Goal: Information Seeking & Learning: Learn about a topic

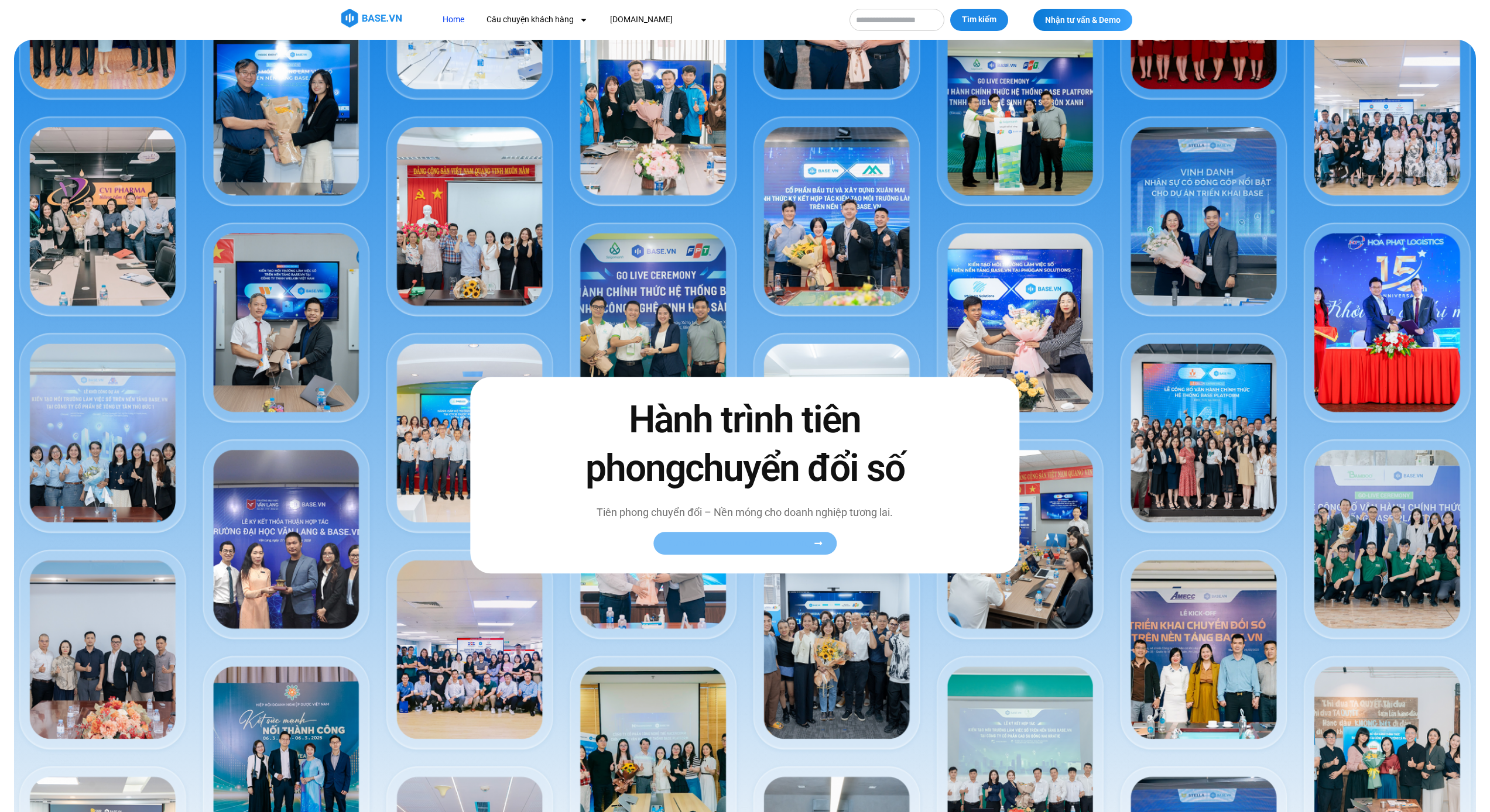
click at [797, 546] on span "Xem toàn bộ câu chuyện khách hàng" at bounding box center [739, 544] width 143 height 9
click at [794, 547] on span "Xem toàn bộ câu chuyện khách hàng" at bounding box center [739, 544] width 143 height 9
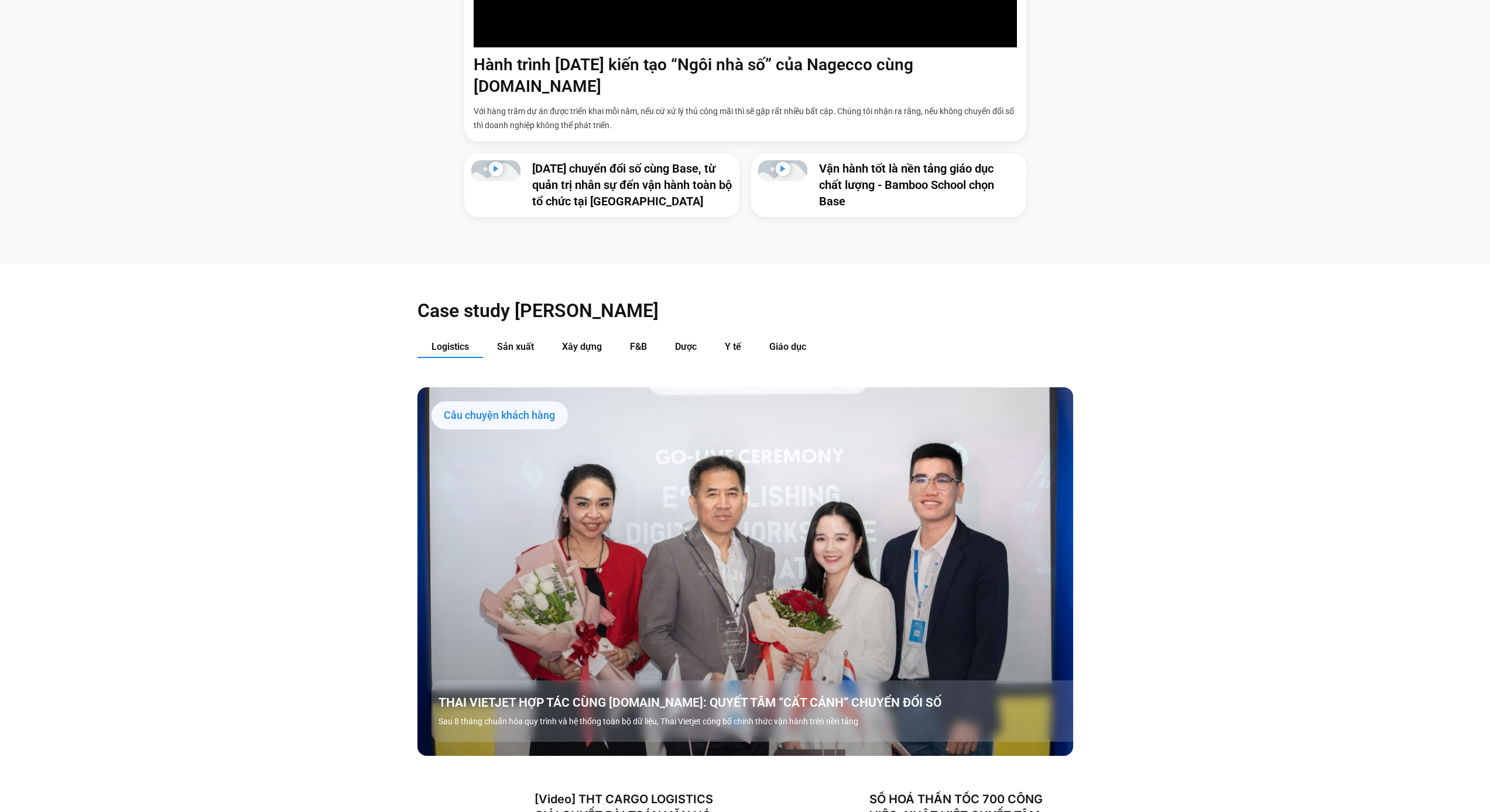
scroll to position [1351, 0]
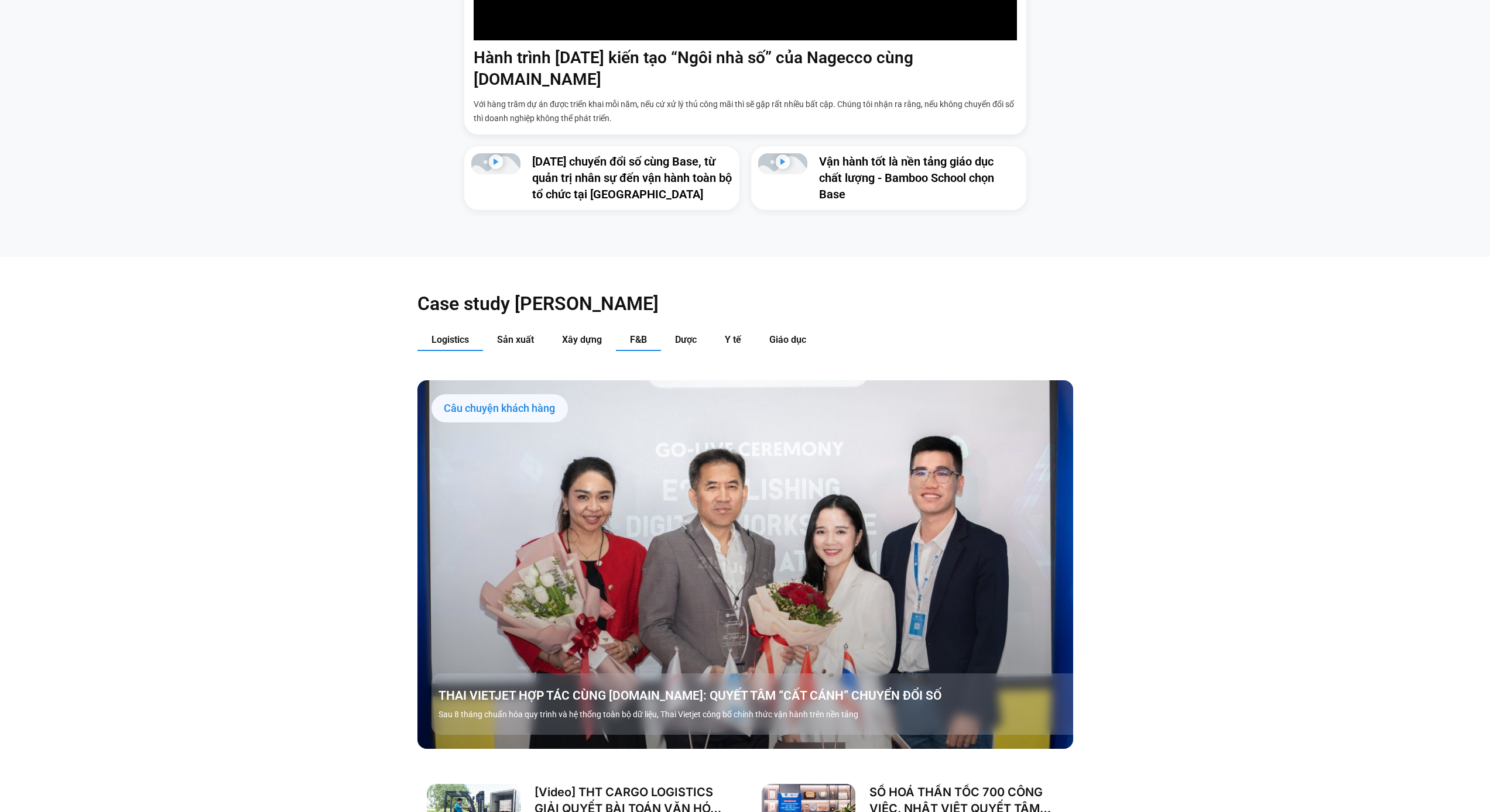
click at [646, 329] on button "F&B" at bounding box center [638, 340] width 45 height 22
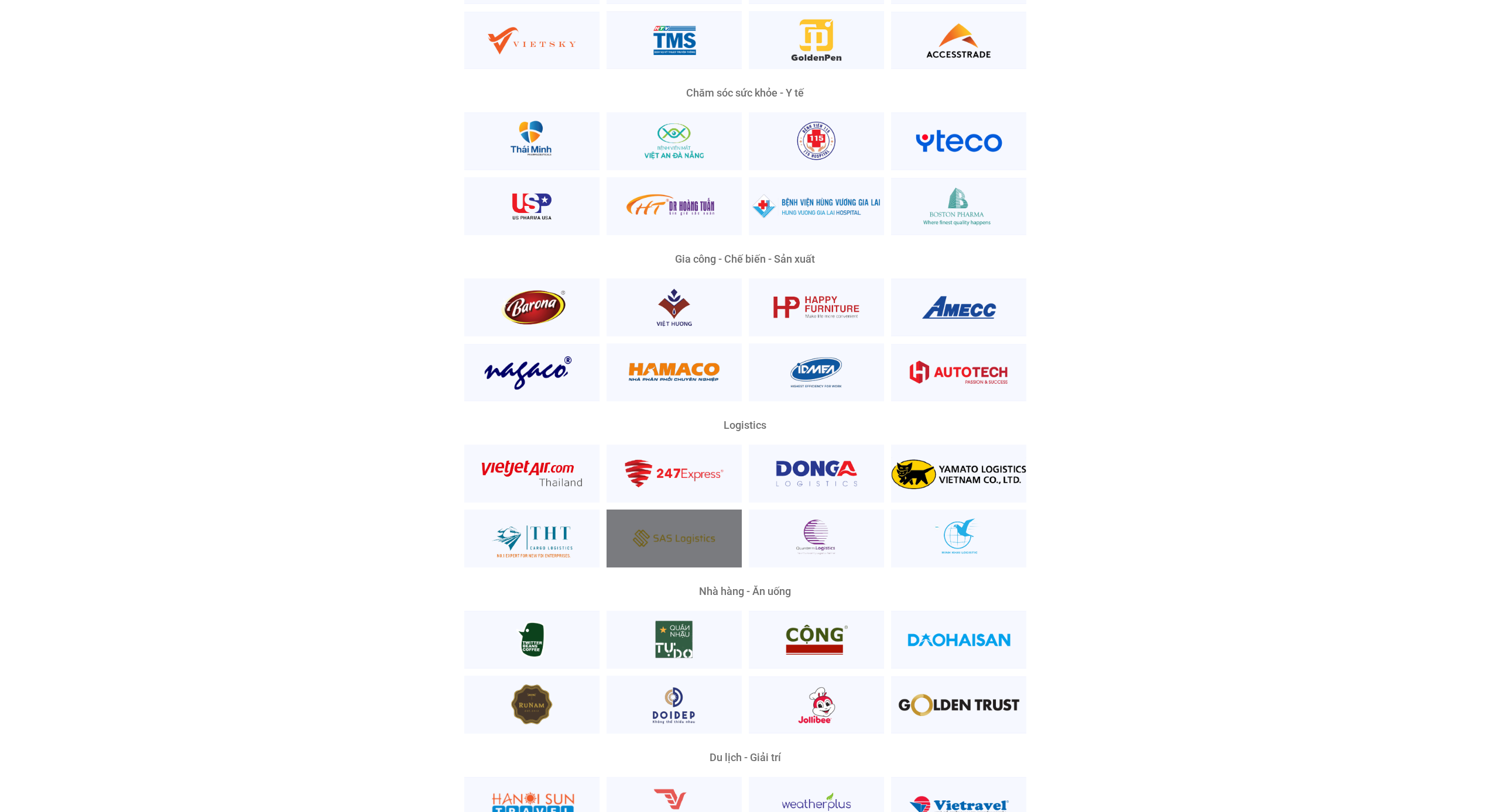
scroll to position [2774, 0]
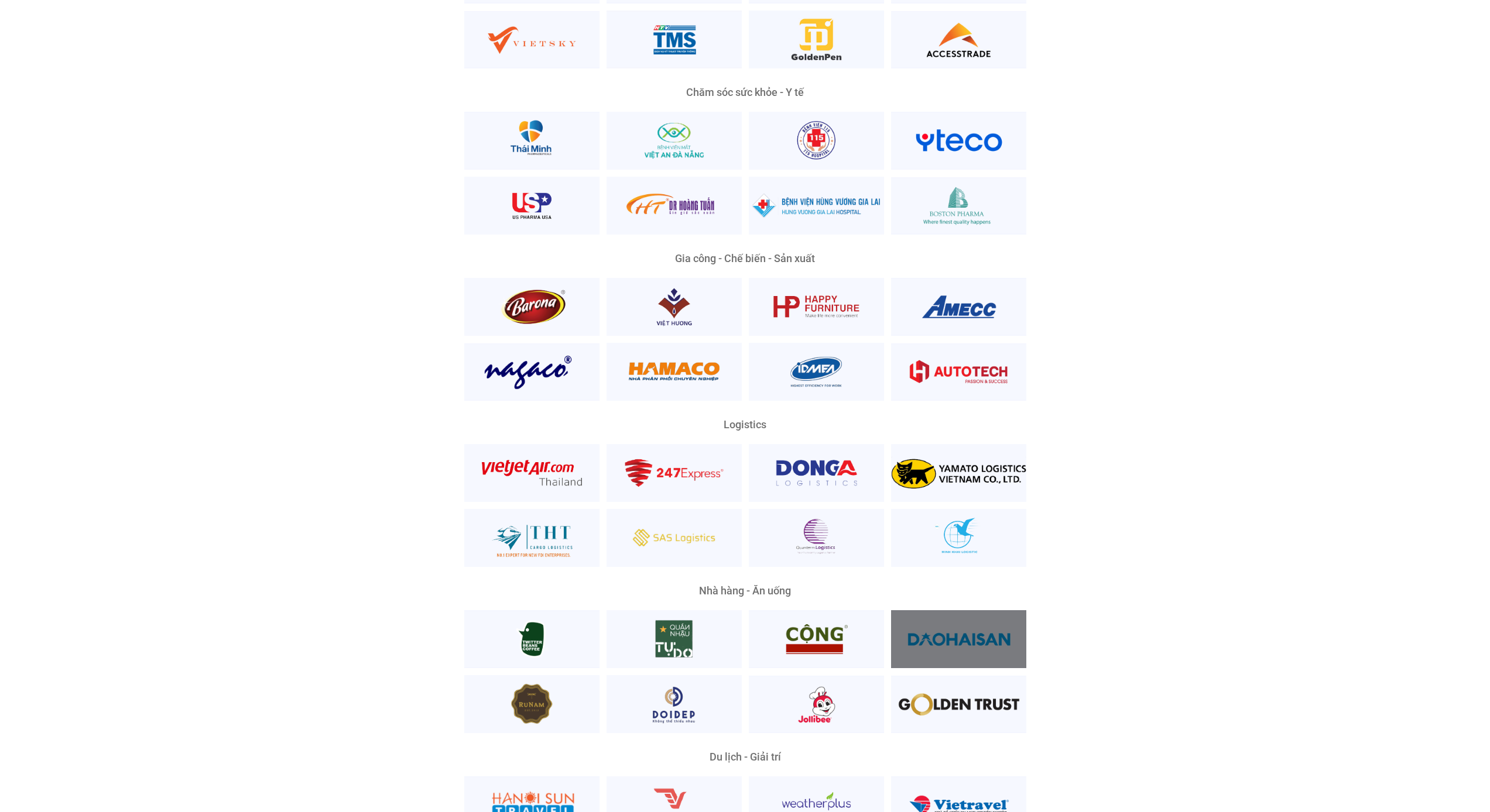
click at [941, 622] on div at bounding box center [959, 639] width 135 height 58
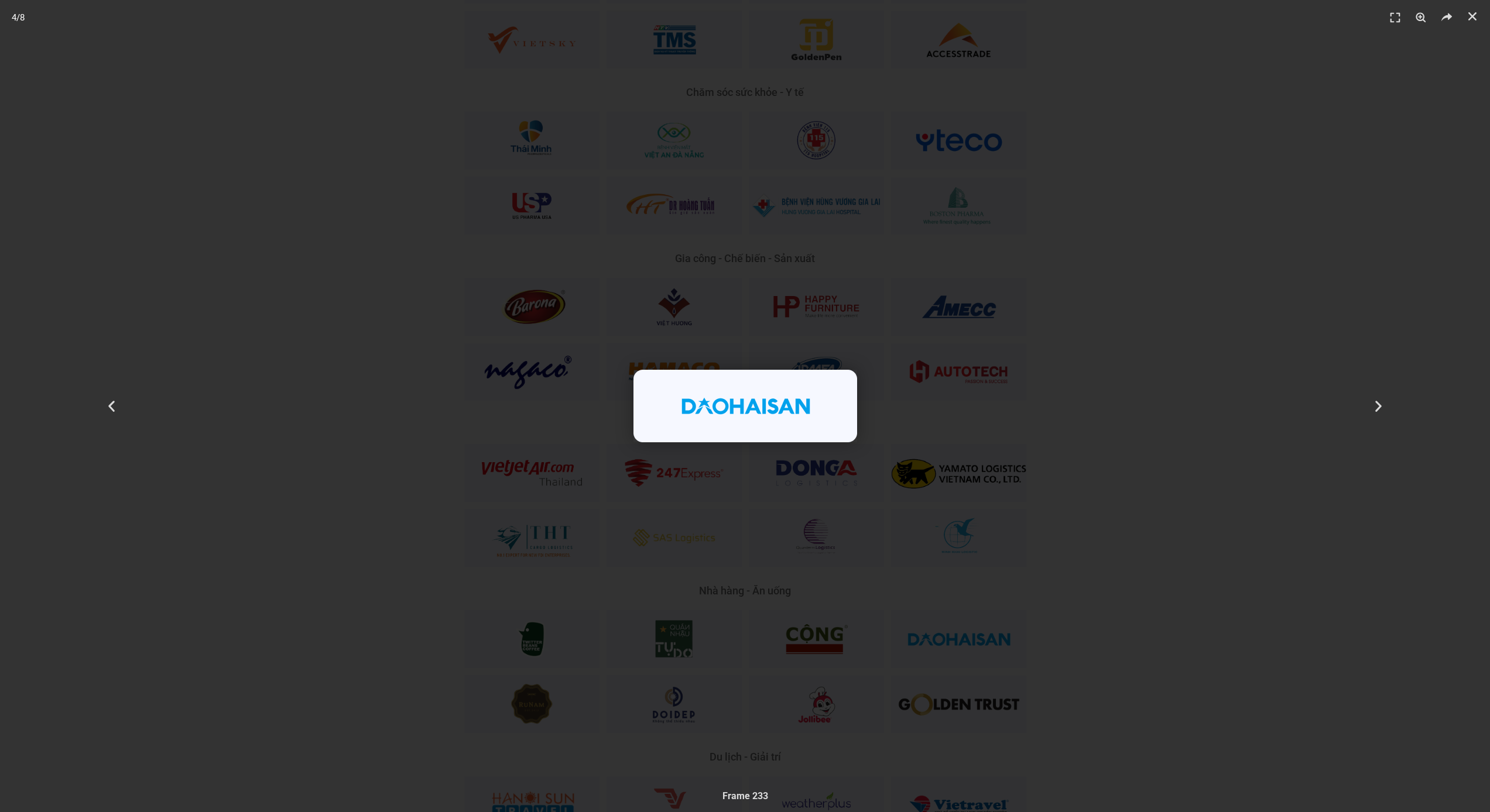
click at [1121, 422] on div "4 / 8" at bounding box center [745, 406] width 1408 height 730
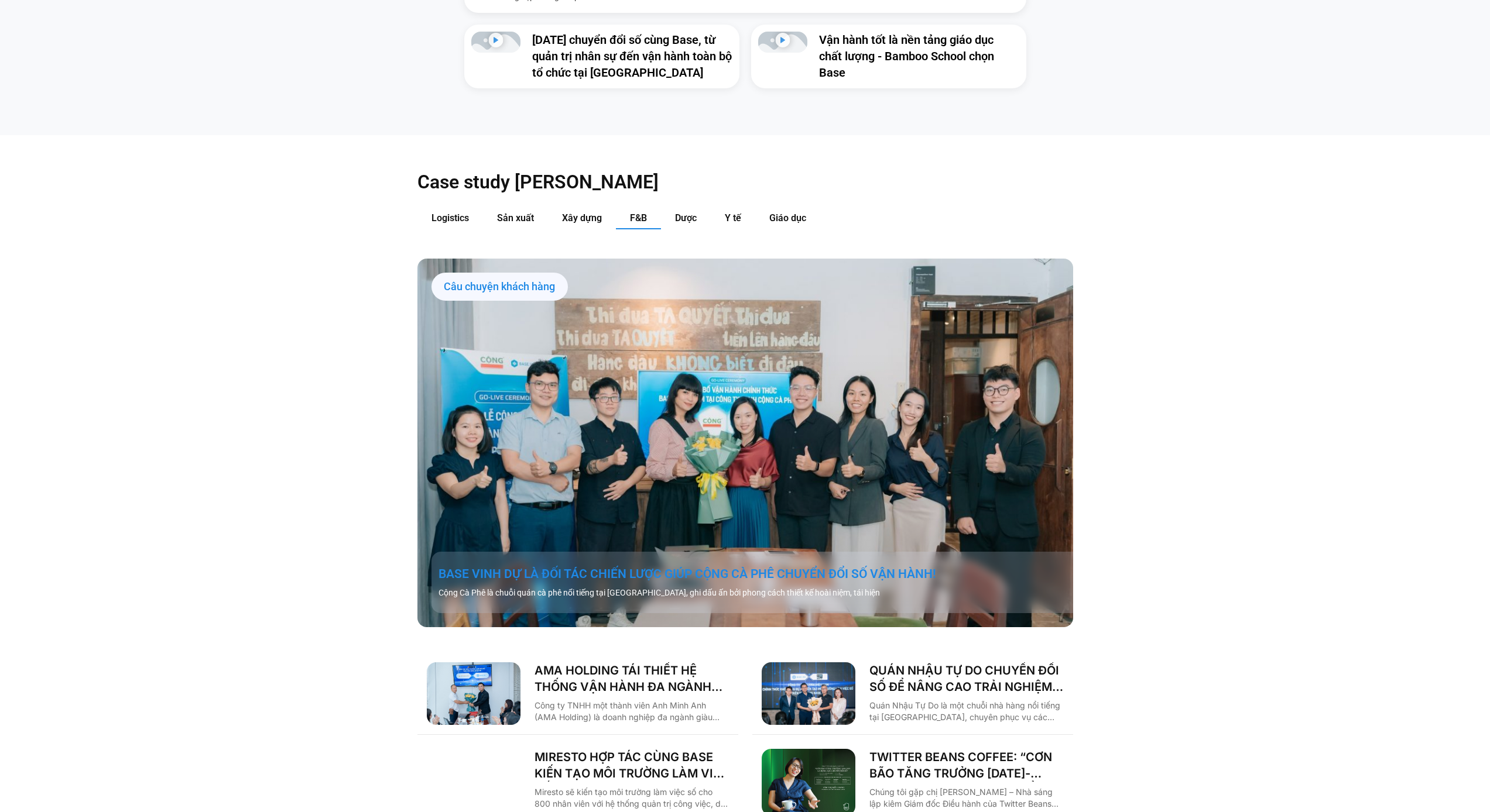
scroll to position [1457, 0]
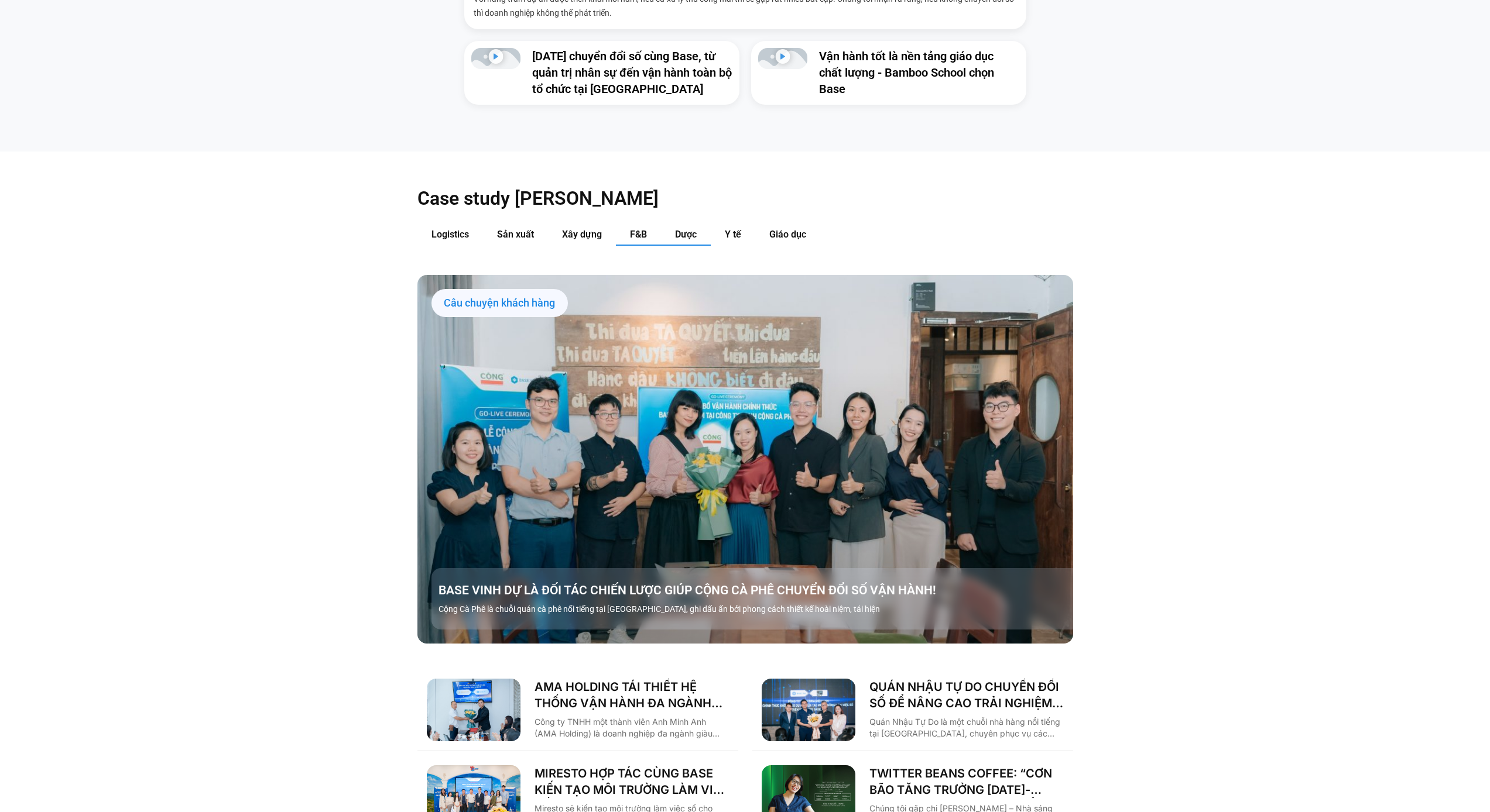
click at [699, 224] on button "Dược" at bounding box center [686, 235] width 50 height 22
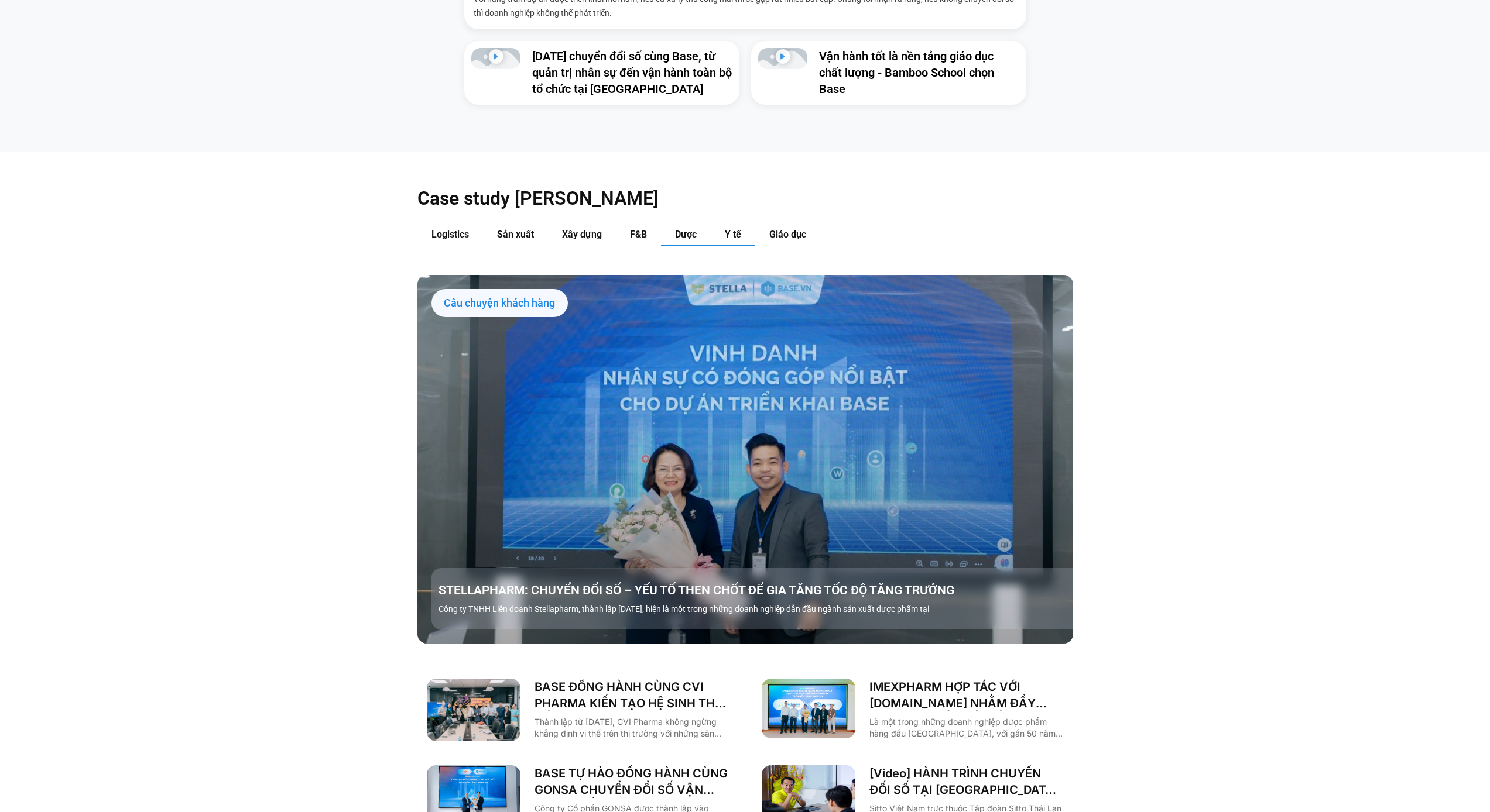
click at [727, 229] on span "Y tế" at bounding box center [733, 234] width 17 height 11
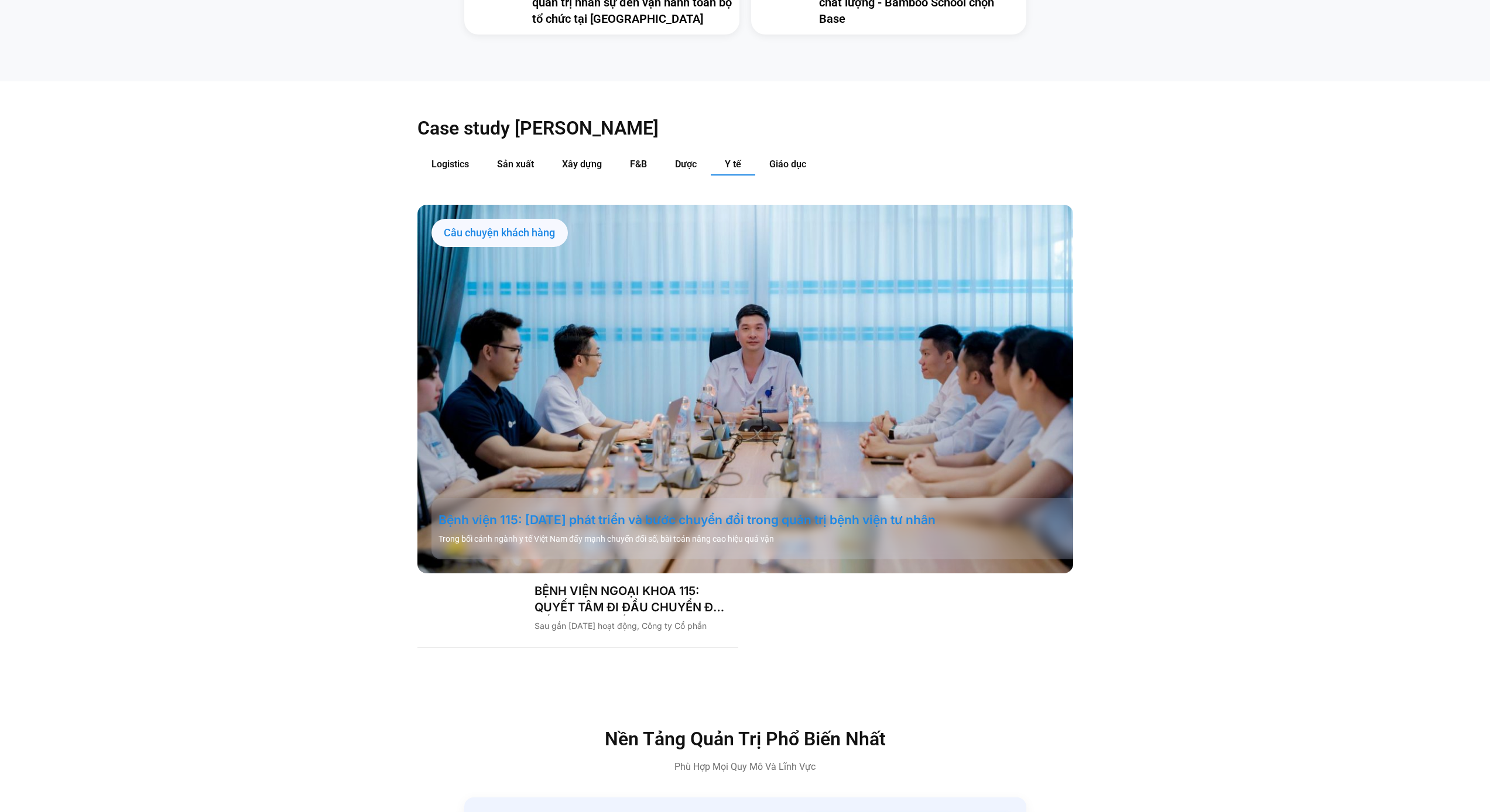
scroll to position [1458, 0]
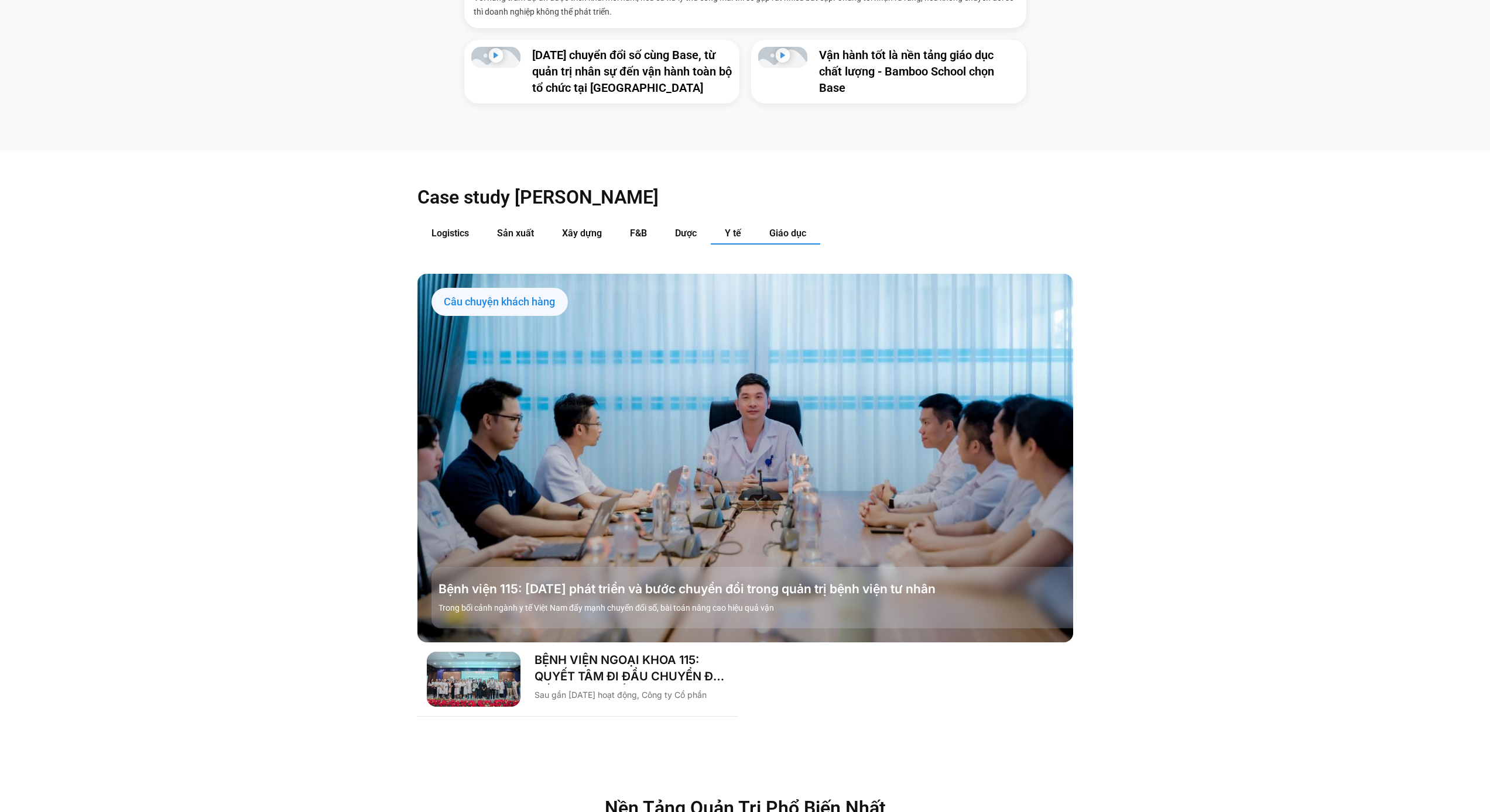
click at [772, 227] on span "Giáo dục" at bounding box center [787, 233] width 37 height 11
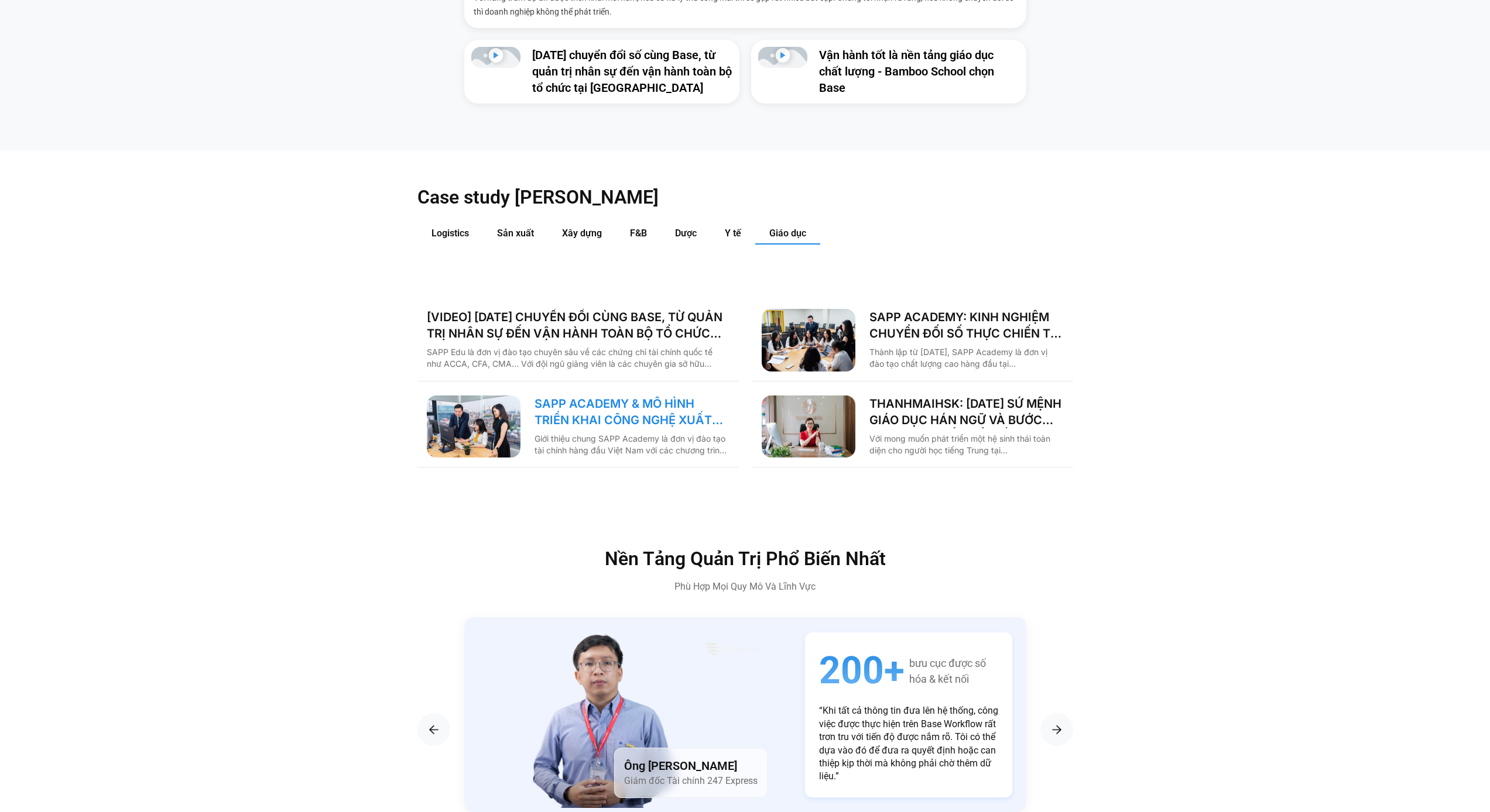
click at [669, 395] on link "SAPP ACADEMY & MÔ HÌNH TRIỂN KHAI CÔNG NGHỆ XUẤT PHÁT TỪ TƯ DUY QUẢN TRỊ" at bounding box center [631, 411] width 194 height 33
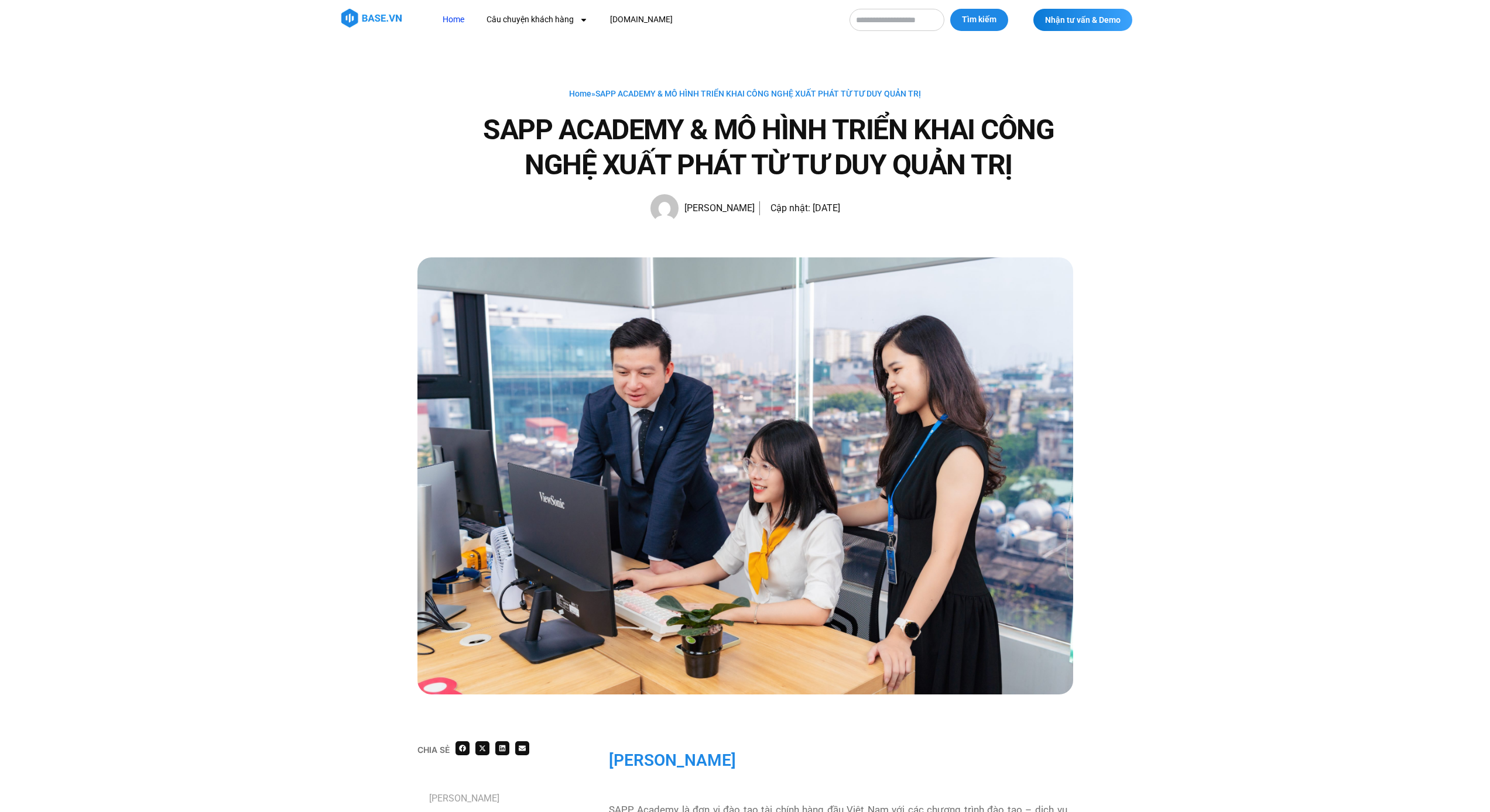
click at [459, 19] on link "Home" at bounding box center [453, 20] width 39 height 22
